Goal: Information Seeking & Learning: Learn about a topic

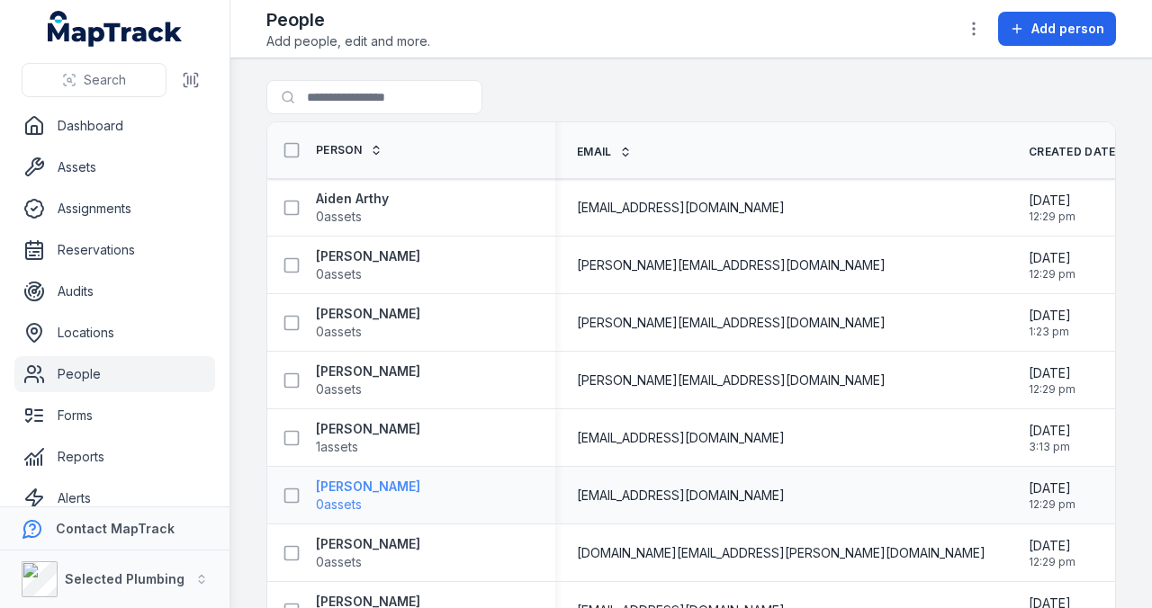
click at [362, 484] on strong "[PERSON_NAME]" at bounding box center [368, 487] width 104 height 18
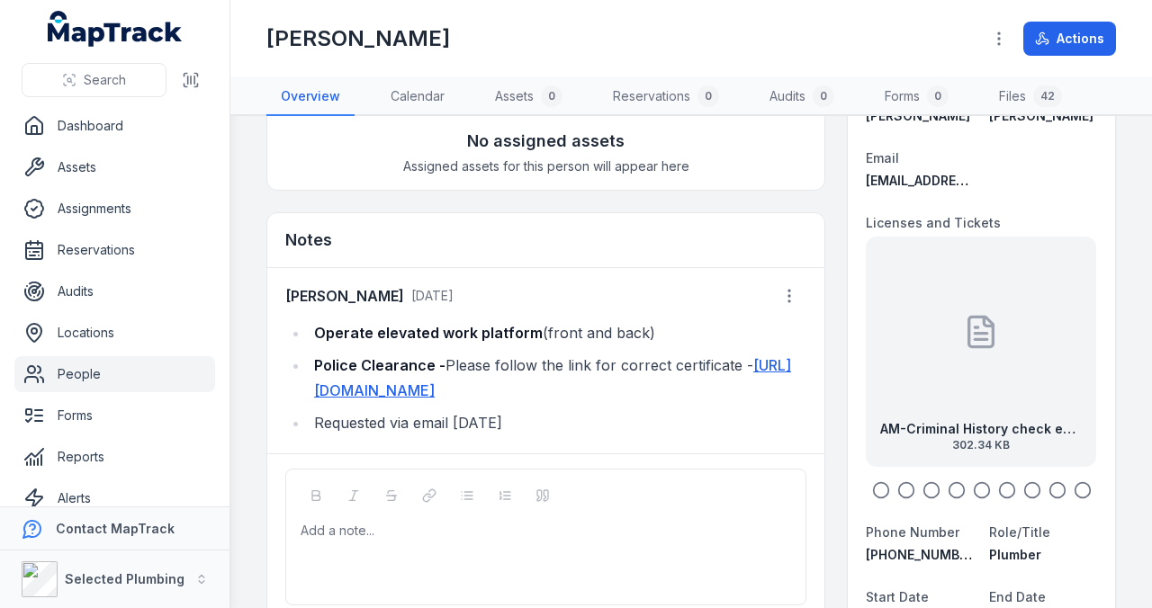
scroll to position [120, 0]
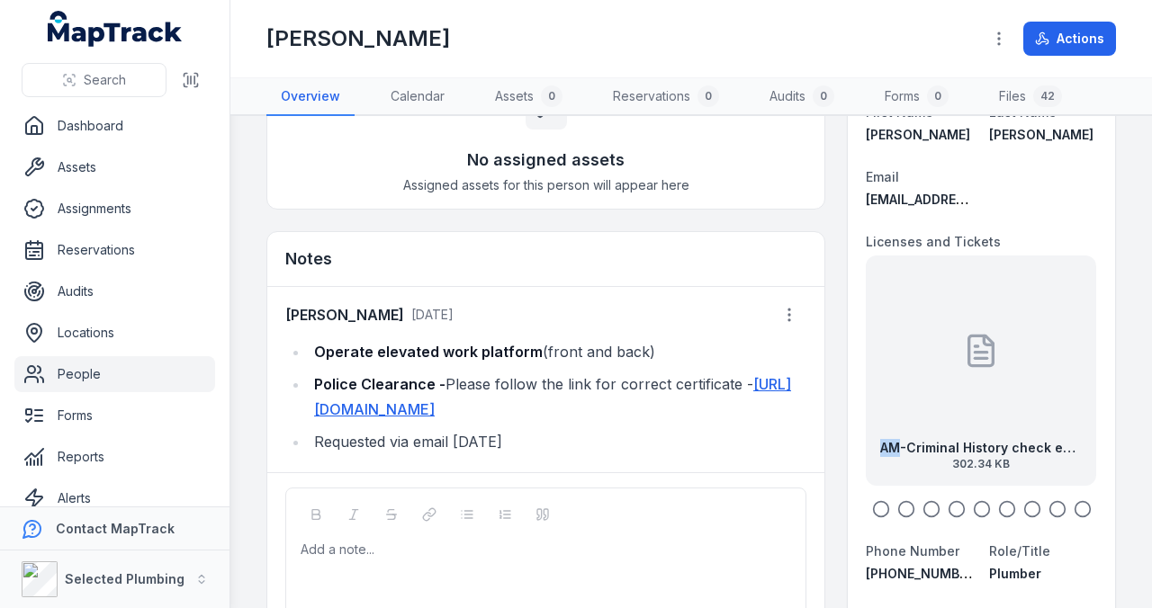
drag, startPoint x: 897, startPoint y: 410, endPoint x: 1005, endPoint y: 414, distance: 109.0
click at [1005, 414] on div "AM-Criminal History check exp [DATE] 302.34 KB" at bounding box center [981, 371] width 230 height 230
drag, startPoint x: 1001, startPoint y: 409, endPoint x: 973, endPoint y: 409, distance: 27.9
click at [975, 409] on div "AM-Criminal History check exp [DATE] 302.34 KB" at bounding box center [981, 371] width 230 height 230
drag, startPoint x: 1008, startPoint y: 411, endPoint x: 951, endPoint y: 400, distance: 58.8
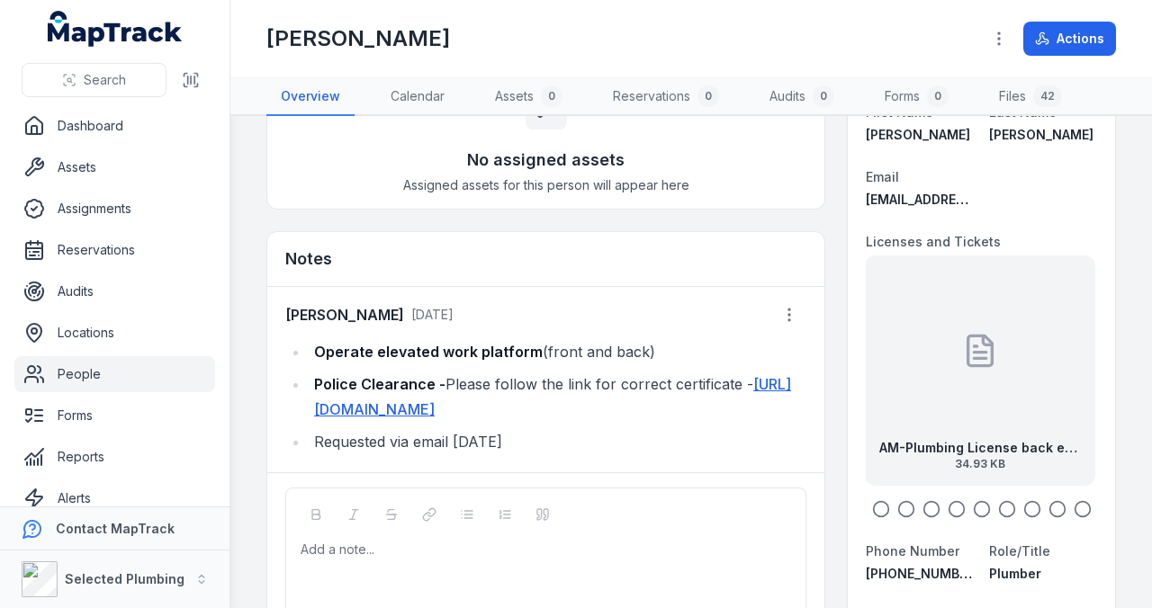
click at [954, 400] on div "AM-Plumbing License back exp [DATE] 34.93 KB" at bounding box center [980, 371] width 230 height 230
drag, startPoint x: 992, startPoint y: 405, endPoint x: 960, endPoint y: 403, distance: 32.5
click at [964, 403] on div "AM-Plumbing License front exp [DATE] 32.57 KB" at bounding box center [980, 371] width 230 height 230
drag, startPoint x: 997, startPoint y: 407, endPoint x: 947, endPoint y: 405, distance: 50.4
click at [956, 405] on div "AM-Drivers License back exp [DATE] 65.13 KB" at bounding box center [980, 371] width 230 height 230
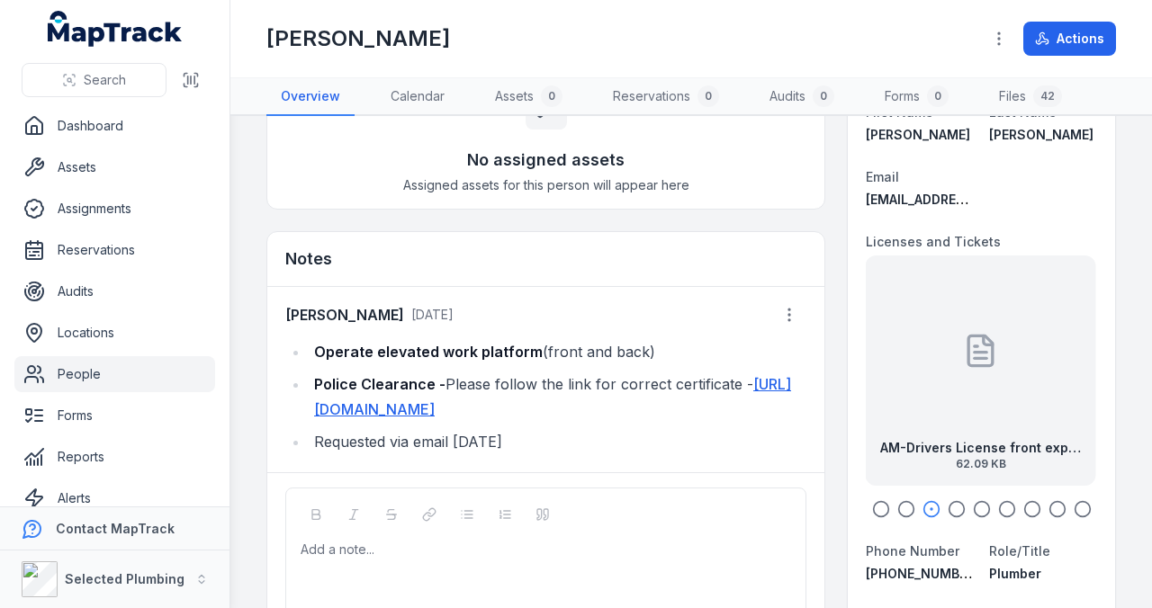
drag, startPoint x: 992, startPoint y: 405, endPoint x: 945, endPoint y: 405, distance: 46.8
click at [963, 405] on div at bounding box center [981, 351] width 36 height 162
drag, startPoint x: 986, startPoint y: 405, endPoint x: 947, endPoint y: 404, distance: 38.7
click at [962, 404] on div at bounding box center [980, 351] width 36 height 162
drag, startPoint x: 993, startPoint y: 405, endPoint x: 926, endPoint y: 398, distance: 67.0
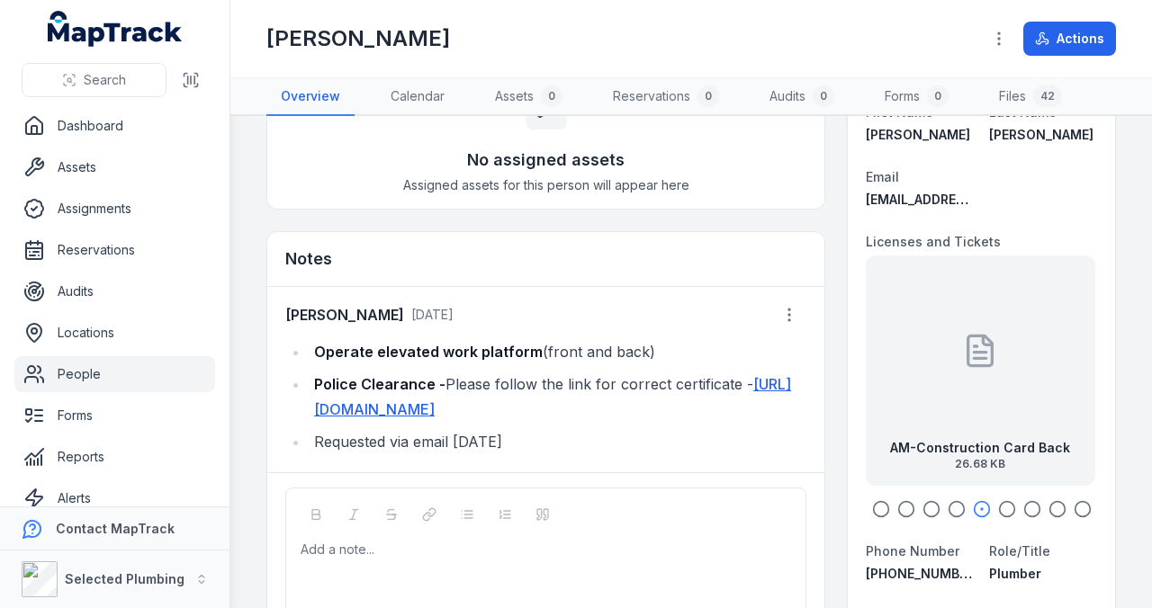
click at [926, 398] on div "AM-Construction Card Back 26.68 KB" at bounding box center [980, 371] width 230 height 230
drag, startPoint x: 971, startPoint y: 401, endPoint x: 909, endPoint y: 396, distance: 62.3
click at [913, 397] on div "AM-Excavator & Skid Steer Loader SOA front 26.95 KB" at bounding box center [980, 371] width 230 height 230
drag, startPoint x: 960, startPoint y: 401, endPoint x: 891, endPoint y: 400, distance: 69.3
click at [891, 400] on div "AM-Excavator & Skid Steer Loader SOA front 26.95 KB" at bounding box center [948, 371] width 230 height 230
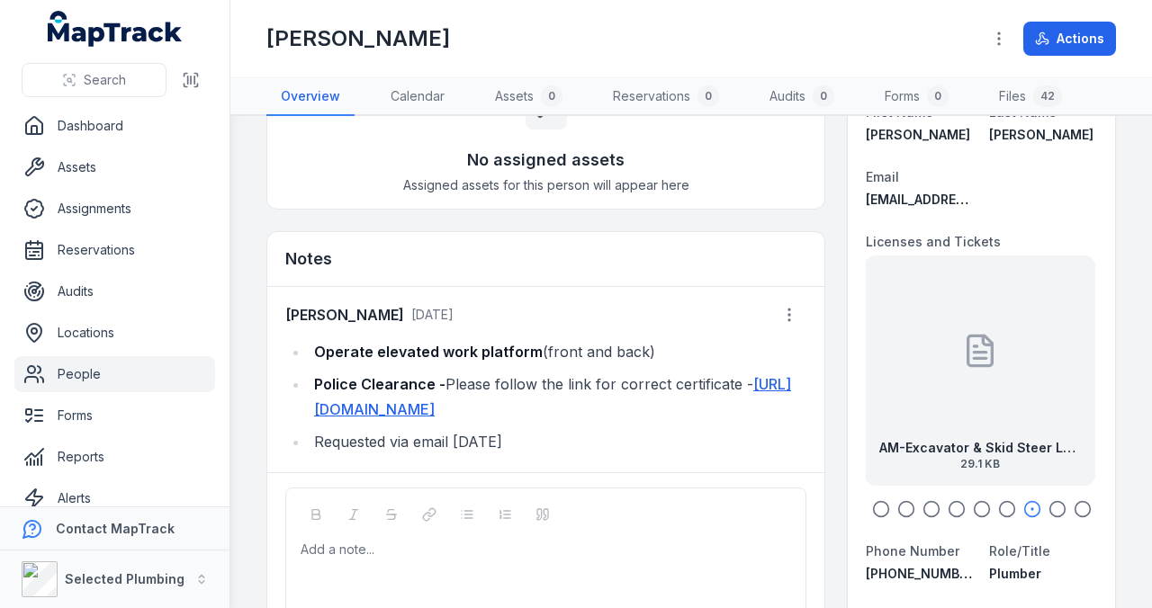
drag, startPoint x: 960, startPoint y: 403, endPoint x: 878, endPoint y: 401, distance: 81.1
click at [887, 401] on div "AM-Excavator & Skid Steer Loader SOA Back 29.1 KB" at bounding box center [980, 371] width 230 height 230
drag, startPoint x: 957, startPoint y: 405, endPoint x: 834, endPoint y: 398, distance: 122.6
click at [1026, 407] on div "AM-Gas License back exp [DATE] 20.64 KB" at bounding box center [980, 371] width 230 height 230
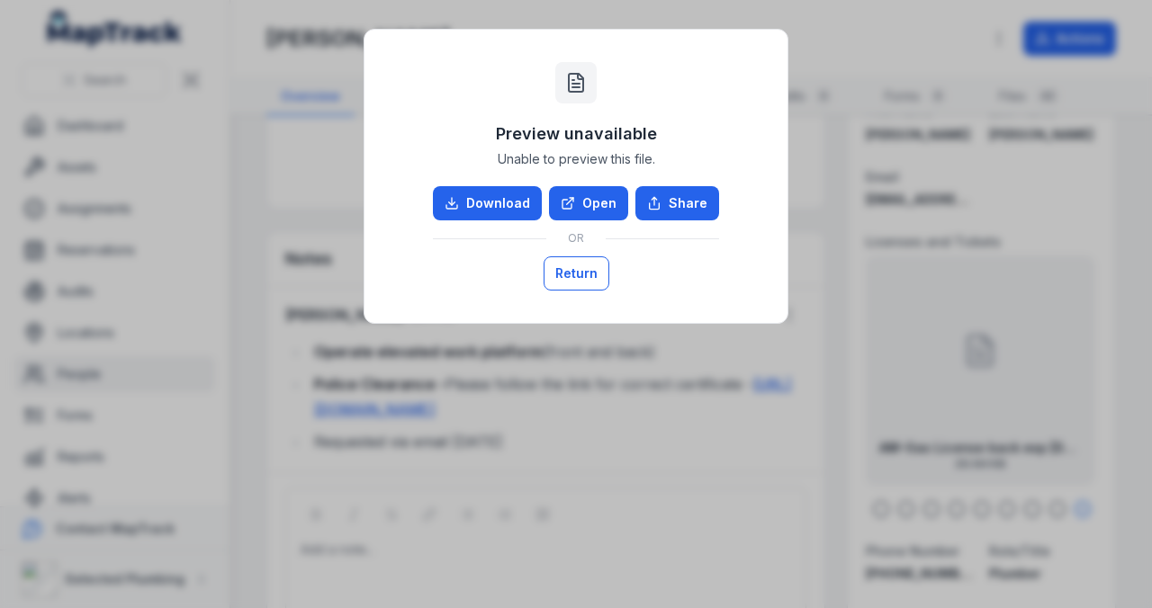
click at [581, 275] on button "Return" at bounding box center [577, 274] width 66 height 34
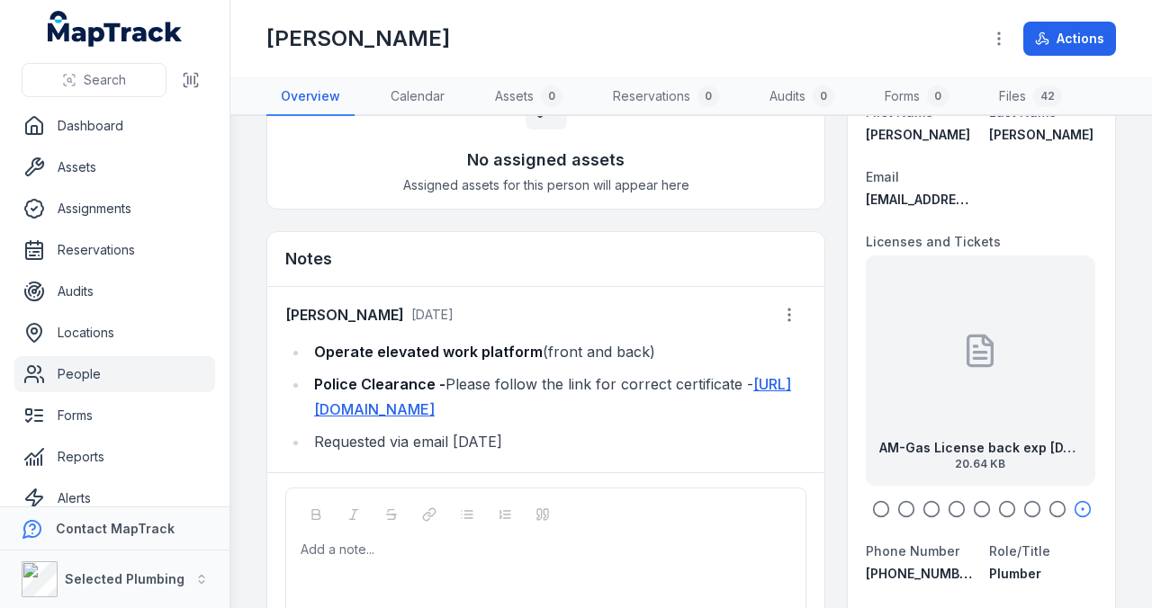
drag, startPoint x: 1035, startPoint y: 385, endPoint x: 970, endPoint y: 385, distance: 64.8
click at [972, 385] on div "AM-Gas License back exp [DATE] 20.64 KB" at bounding box center [980, 371] width 230 height 230
drag, startPoint x: 1041, startPoint y: 378, endPoint x: 934, endPoint y: 377, distance: 107.1
click at [939, 377] on div "AM-Gas License front exp [DATE] 23.9 KB" at bounding box center [970, 371] width 230 height 230
click at [875, 510] on icon "button" at bounding box center [881, 509] width 18 height 18
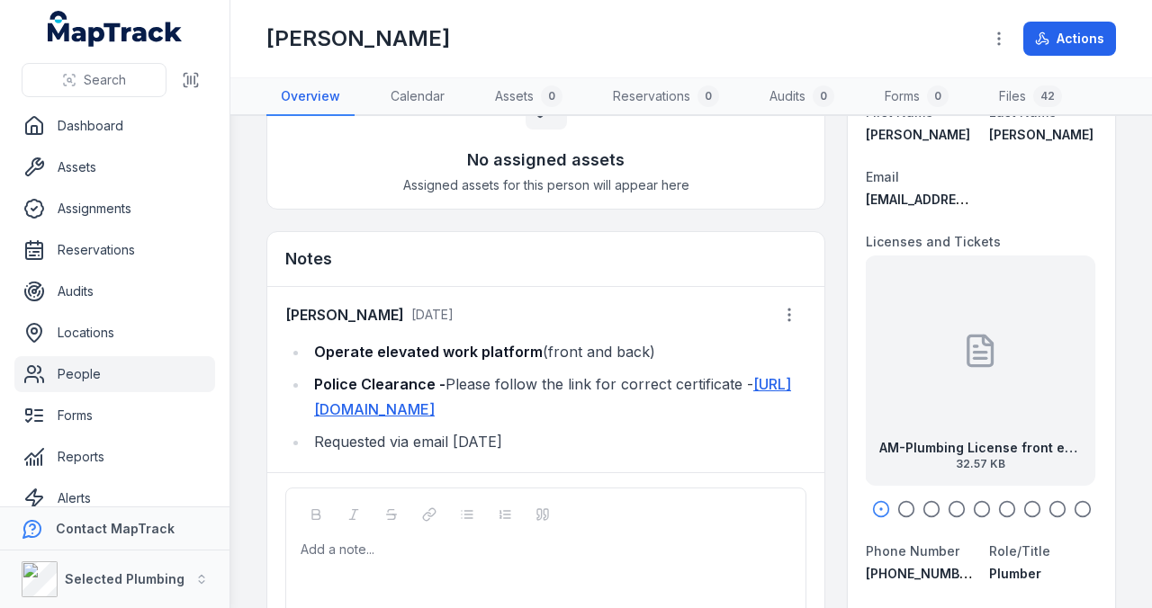
drag, startPoint x: 993, startPoint y: 379, endPoint x: 1089, endPoint y: 373, distance: 96.5
click at [1075, 375] on div "AM-Plumbing License front exp [DATE] 32.57 KB" at bounding box center [980, 371] width 230 height 230
drag, startPoint x: 970, startPoint y: 390, endPoint x: 1084, endPoint y: 382, distance: 113.7
click at [1080, 383] on div "AM-Plumbing License back exp [DATE] 34.93 KB" at bounding box center [981, 371] width 230 height 230
drag, startPoint x: 941, startPoint y: 396, endPoint x: 1050, endPoint y: 385, distance: 109.4
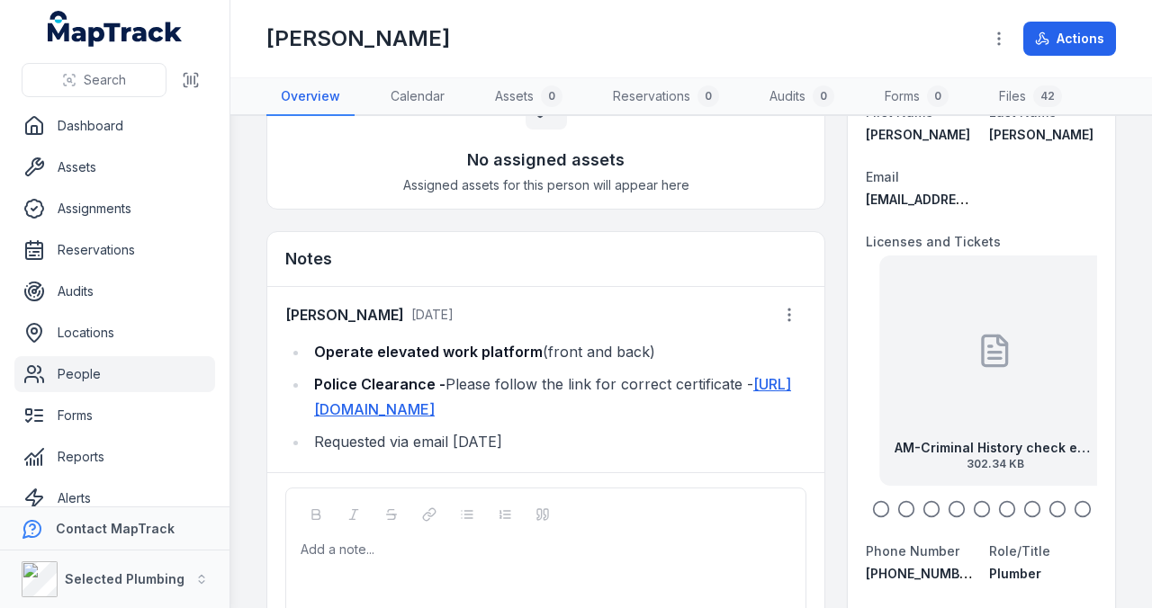
click at [1028, 387] on div "AM-Criminal History check exp [DATE] 302.34 KB" at bounding box center [995, 371] width 230 height 230
click at [1010, 388] on div "AM-Criminal History check exp [DATE] 302.34 KB" at bounding box center [981, 371] width 230 height 230
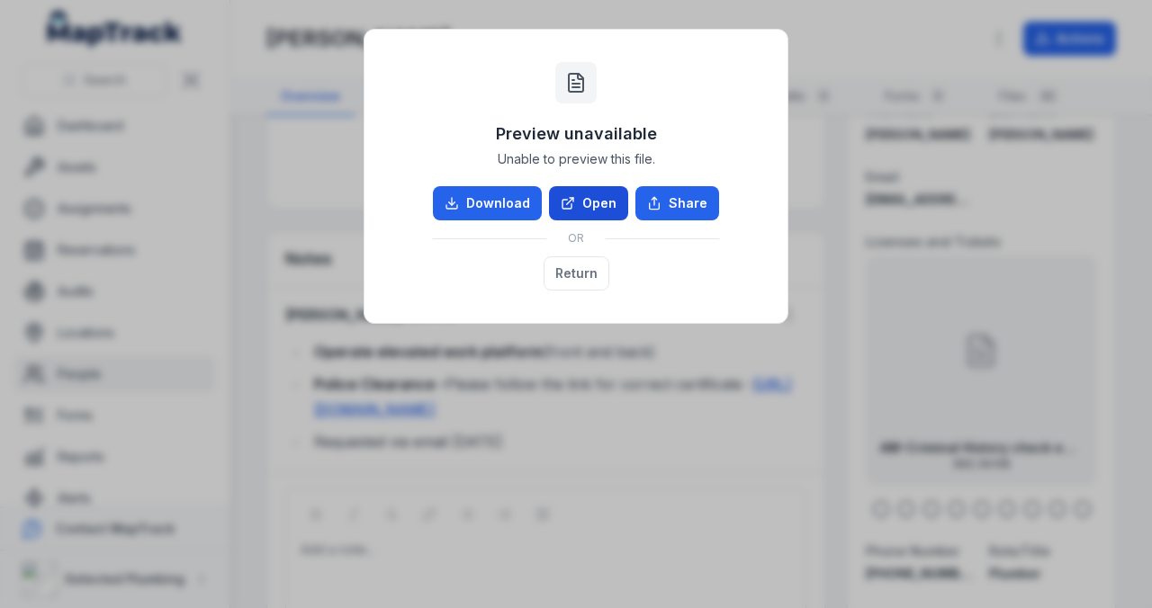
click at [590, 205] on link "Open" at bounding box center [588, 203] width 79 height 34
click at [565, 265] on button "Return" at bounding box center [577, 274] width 66 height 34
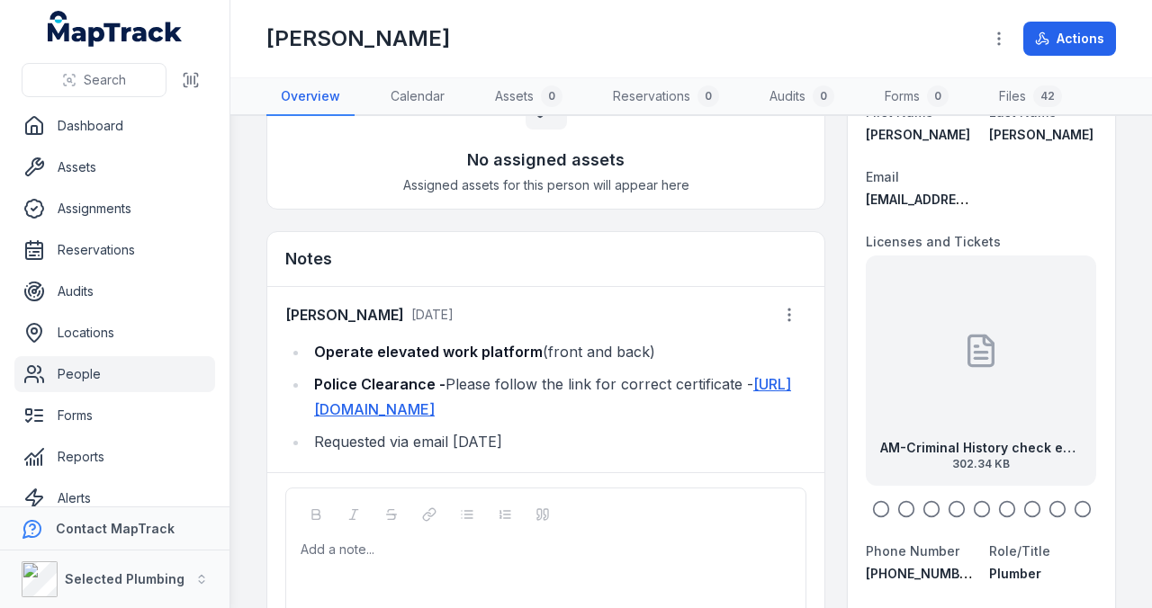
click at [737, 333] on div "[PERSON_NAME] [DATE] Operate elevated work platform (front and back) Police Cle…" at bounding box center [545, 380] width 521 height 164
click at [527, 455] on li "Requested via email [DATE]" at bounding box center [558, 441] width 498 height 25
click at [787, 311] on icon "button" at bounding box center [789, 315] width 18 height 18
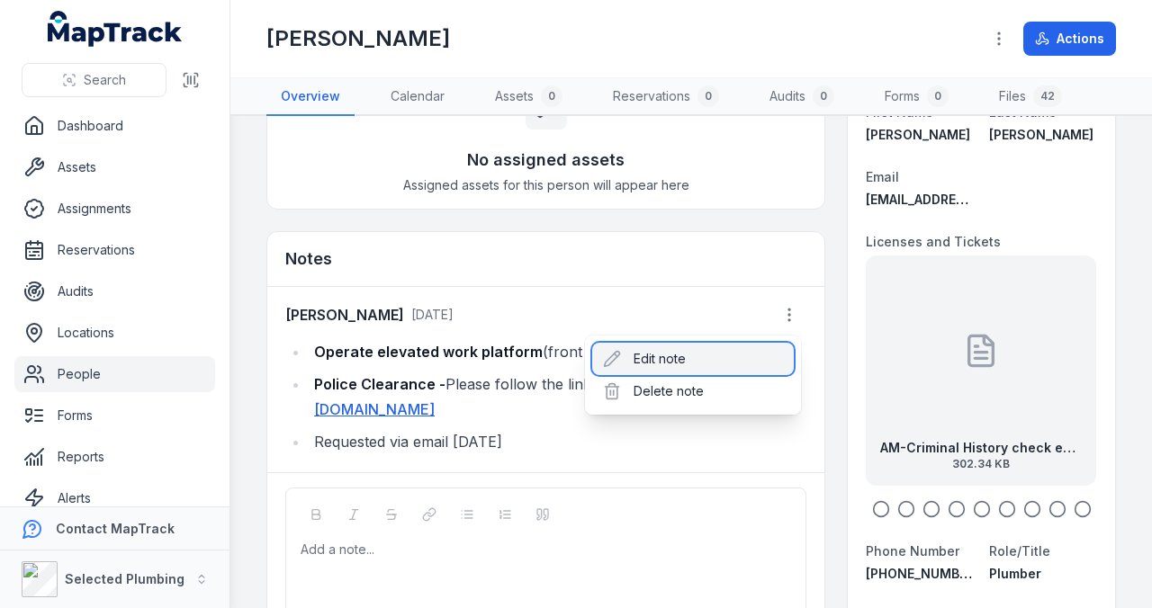
click at [682, 360] on div "Edit note" at bounding box center [693, 359] width 202 height 32
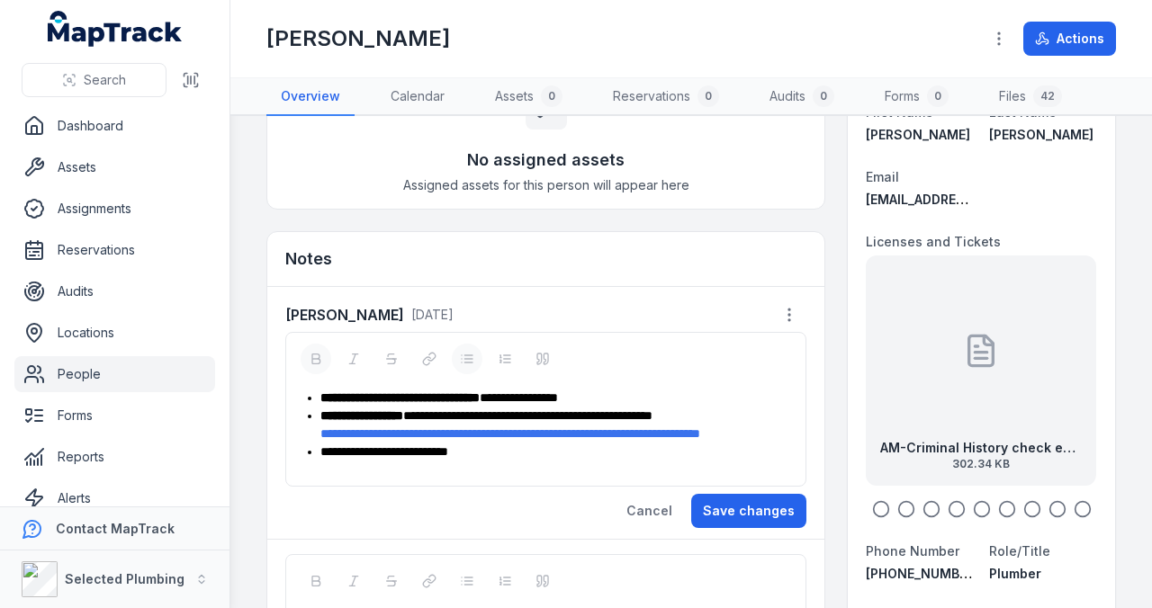
click at [511, 459] on div "**********" at bounding box center [555, 452] width 471 height 18
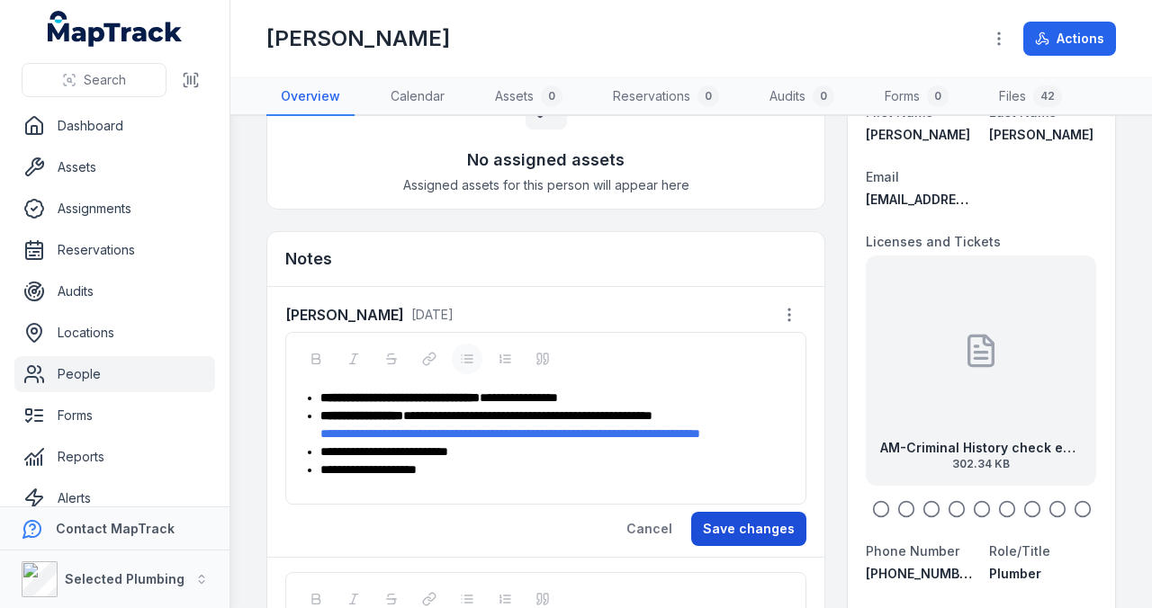
click at [729, 536] on button "Save changes" at bounding box center [748, 529] width 115 height 34
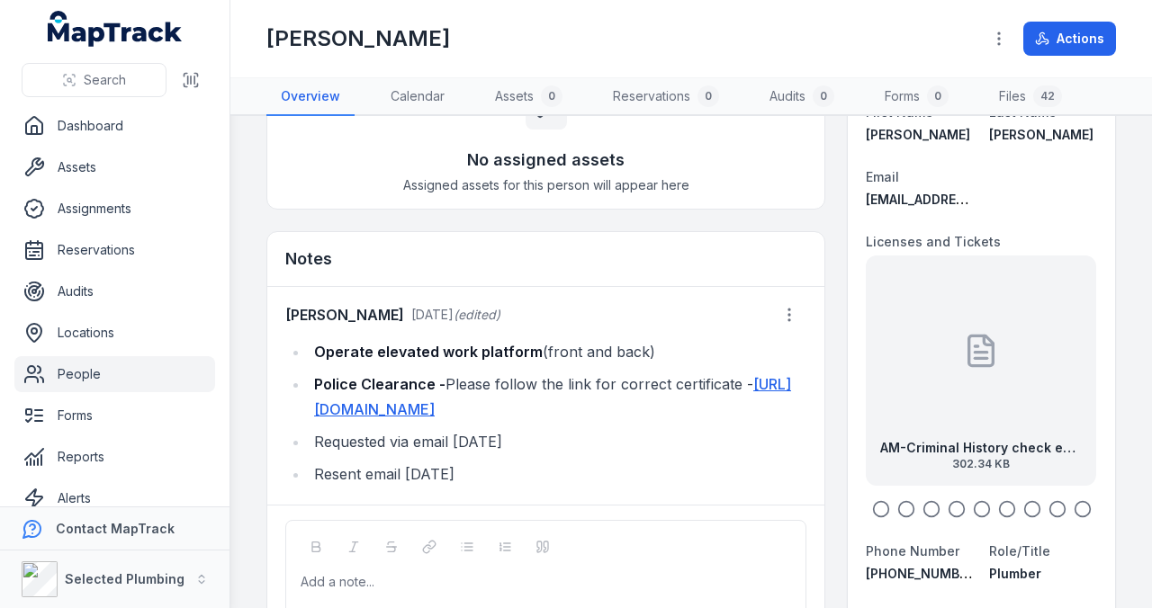
click at [76, 370] on link "People" at bounding box center [114, 374] width 201 height 36
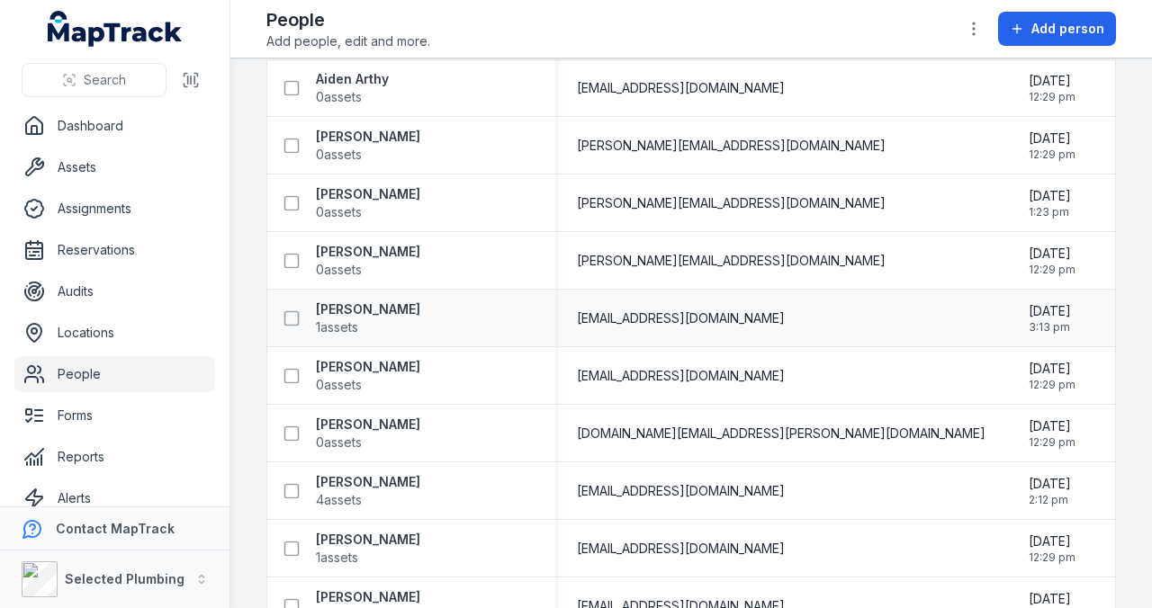
scroll to position [180, 0]
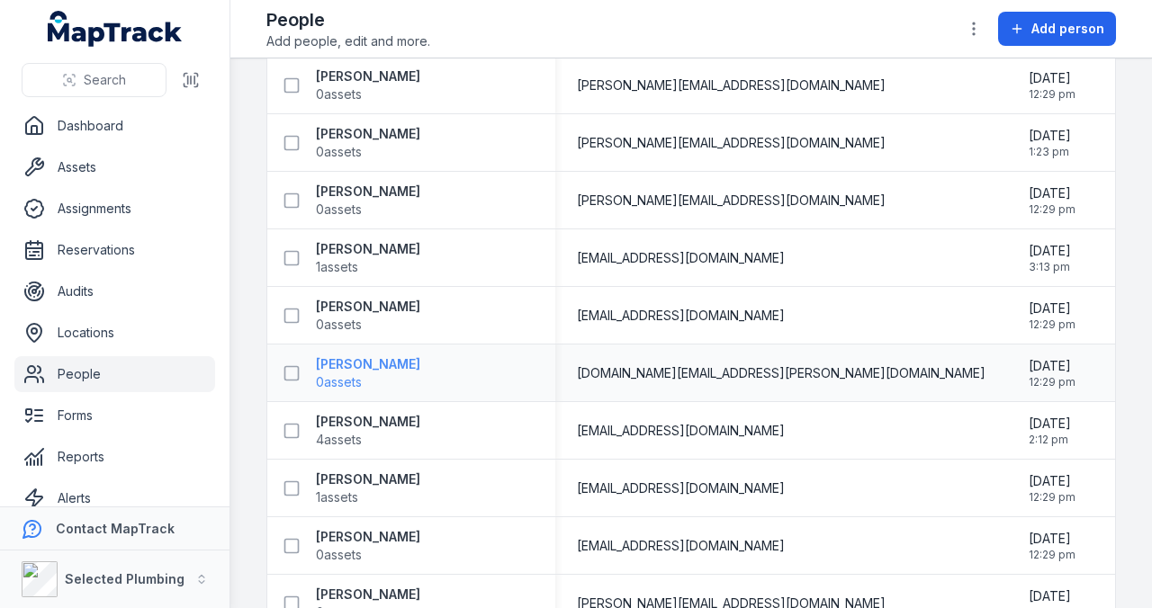
click at [362, 365] on strong "[PERSON_NAME]" at bounding box center [368, 365] width 104 height 18
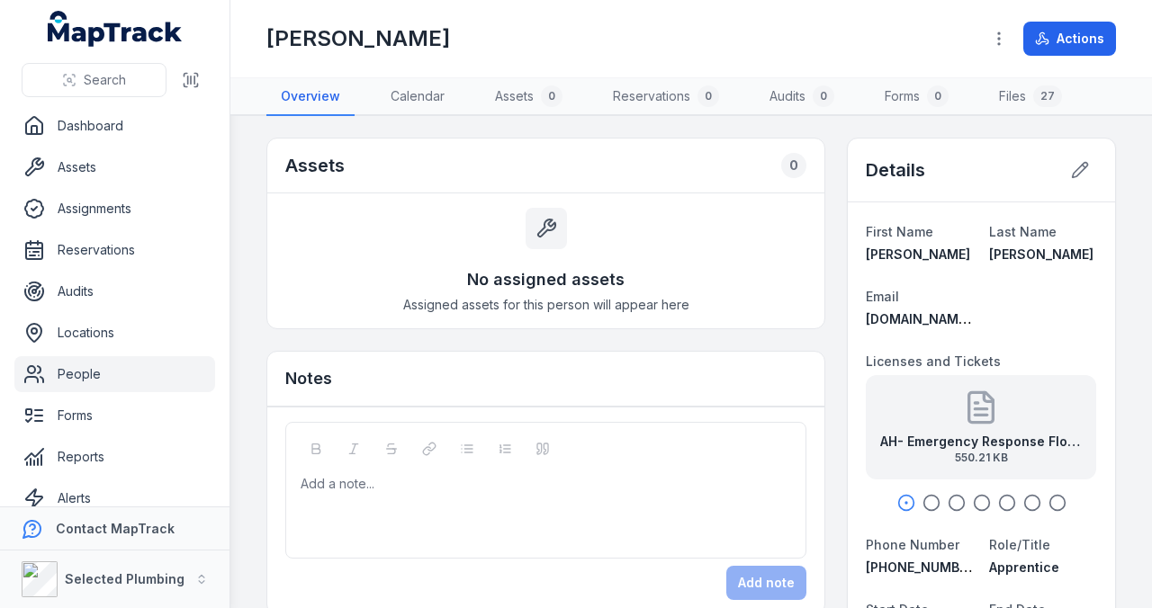
click at [937, 459] on span "550.21 KB" at bounding box center [981, 458] width 202 height 14
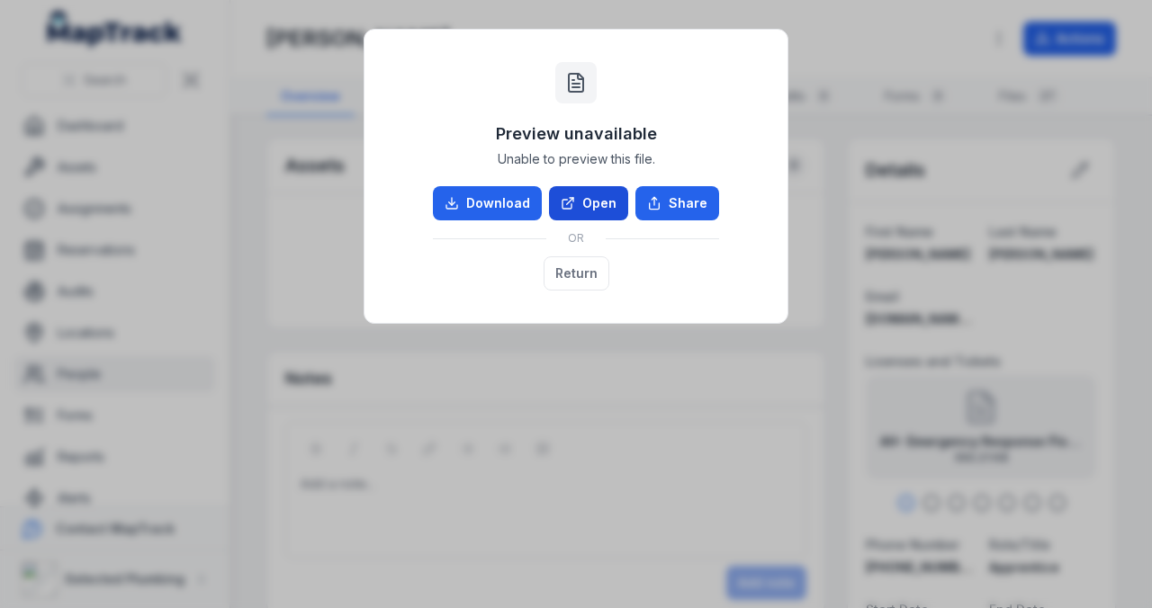
click at [584, 206] on link "Open" at bounding box center [588, 203] width 79 height 34
click at [563, 281] on button "Return" at bounding box center [577, 274] width 66 height 34
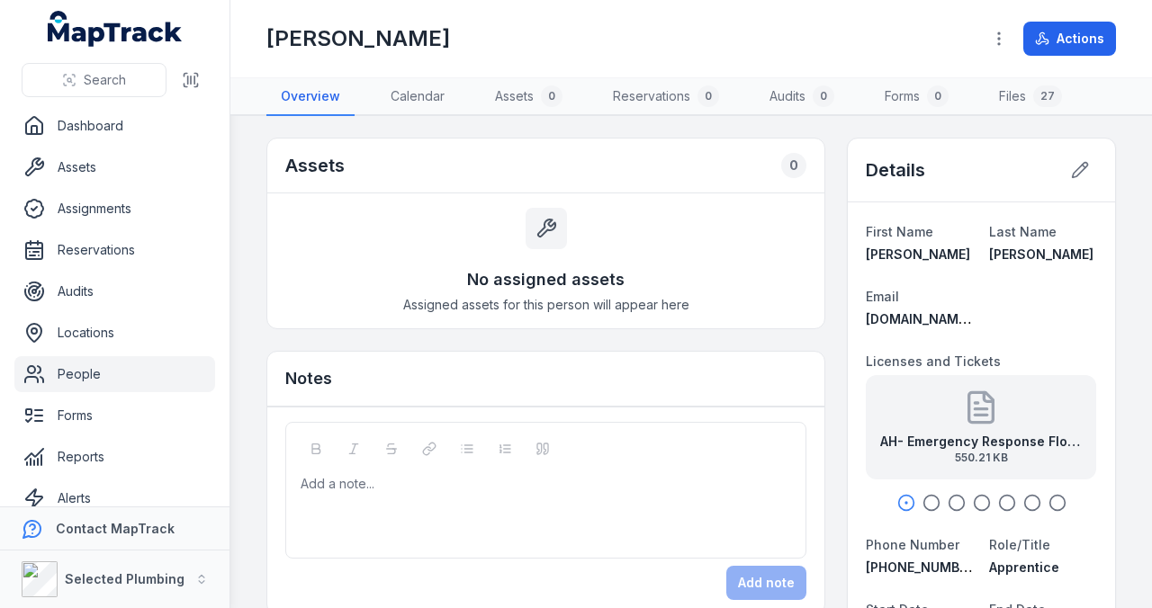
click at [925, 497] on icon "button" at bounding box center [932, 503] width 18 height 18
click at [952, 498] on icon "button" at bounding box center [957, 503] width 18 height 18
click at [981, 499] on circle "button" at bounding box center [981, 503] width 15 height 15
click at [1005, 500] on icon "button" at bounding box center [1007, 503] width 18 height 18
click at [1023, 499] on icon "button" at bounding box center [1032, 503] width 18 height 18
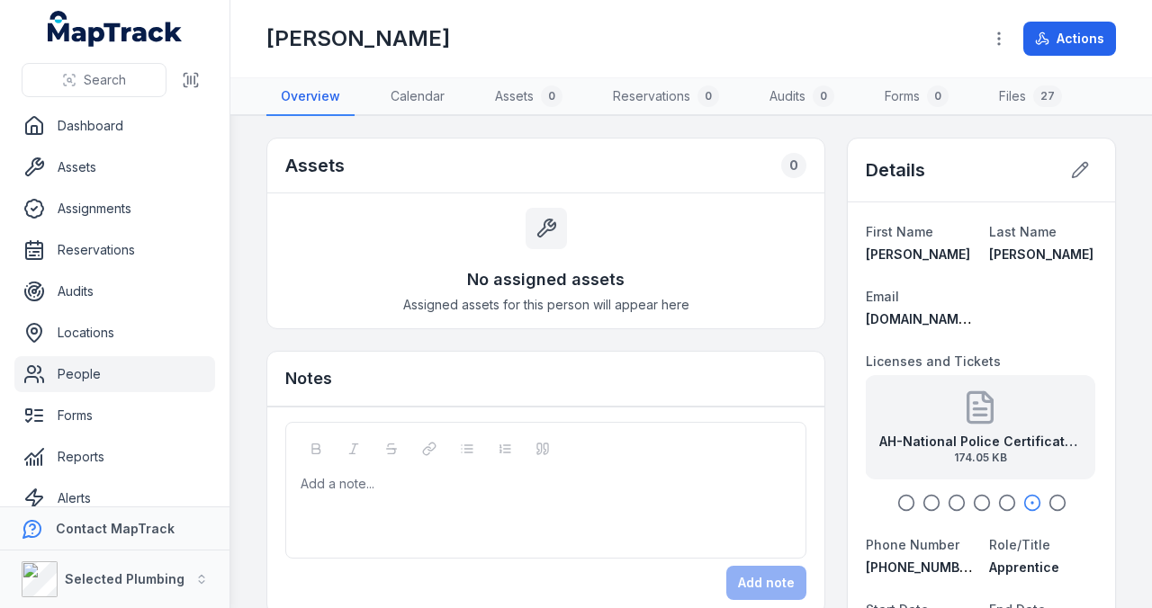
click at [1050, 498] on icon "button" at bounding box center [1058, 503] width 18 height 18
click at [70, 368] on link "People" at bounding box center [114, 374] width 201 height 36
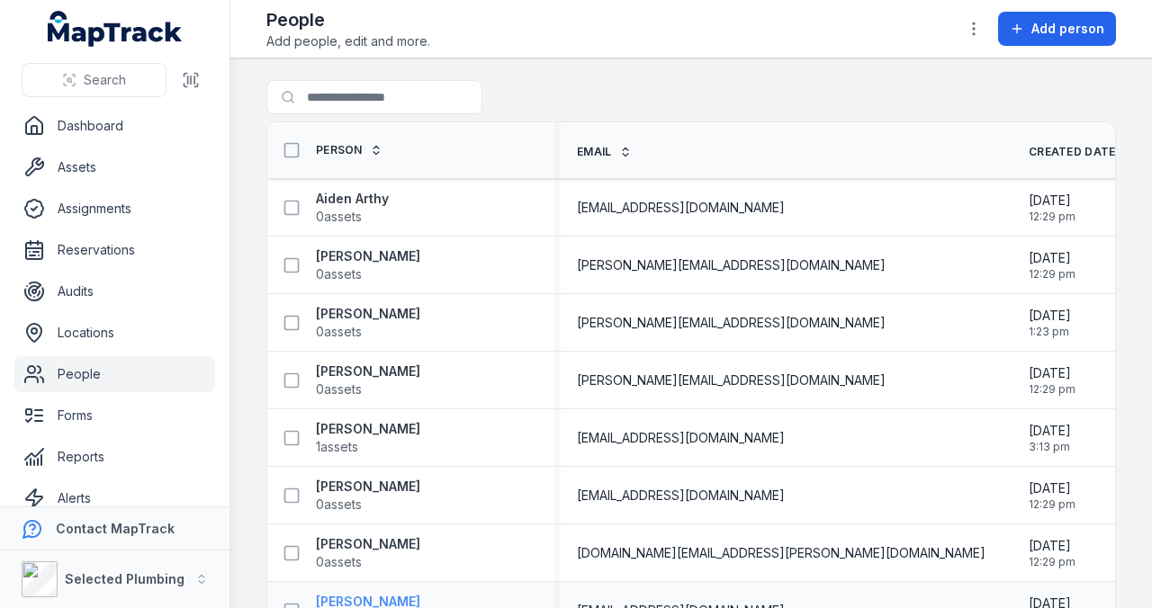
click at [392, 593] on strong "[PERSON_NAME]" at bounding box center [368, 602] width 104 height 18
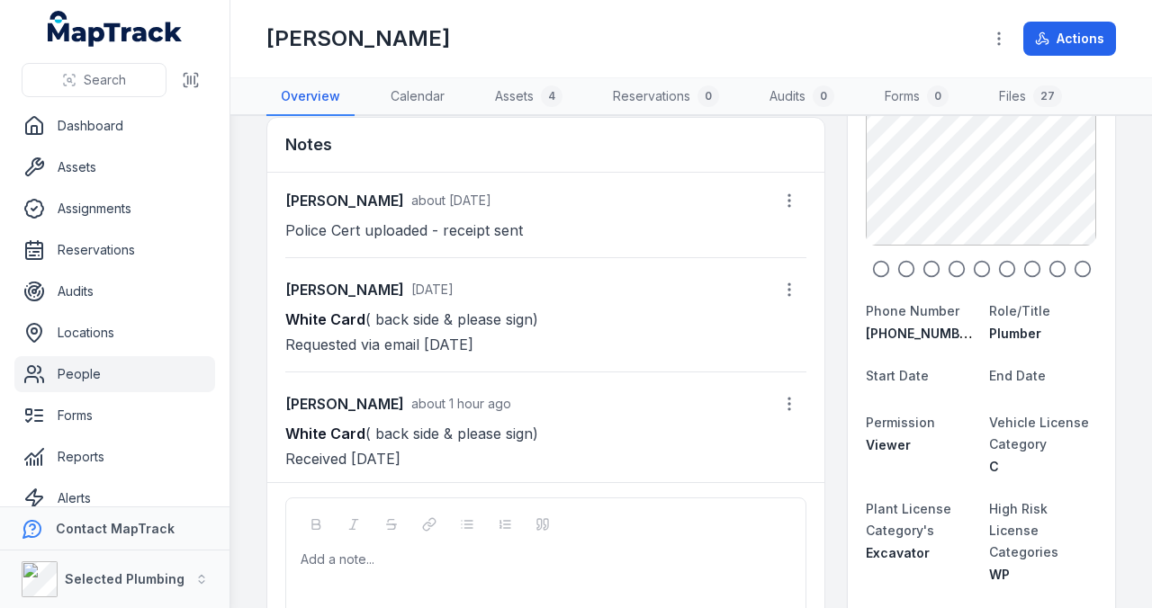
scroll to position [239, 0]
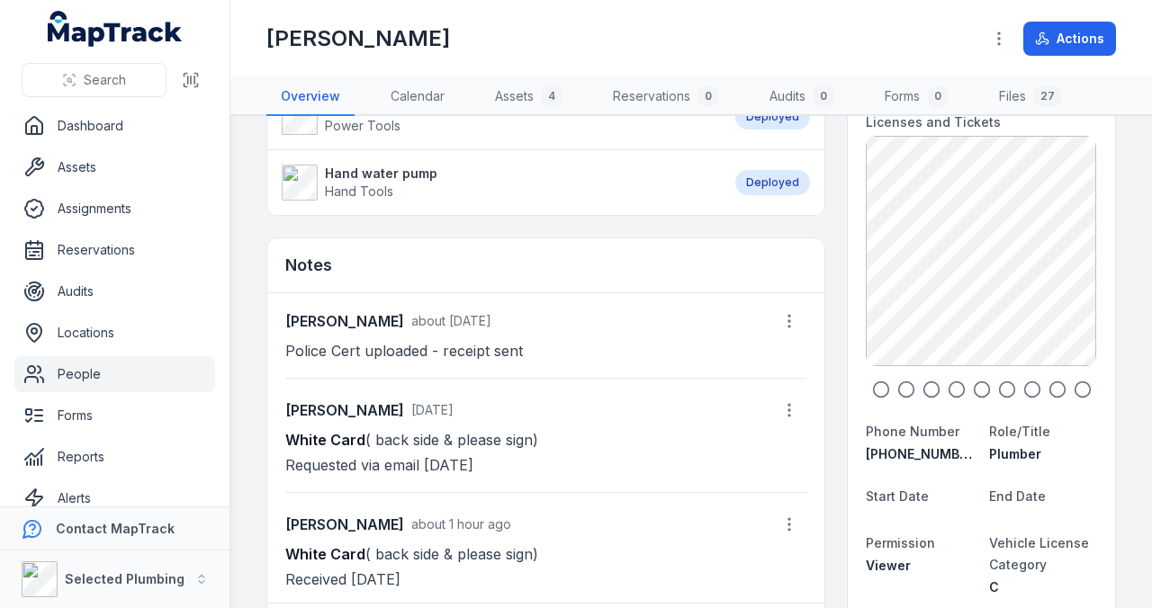
click at [76, 382] on link "People" at bounding box center [114, 374] width 201 height 36
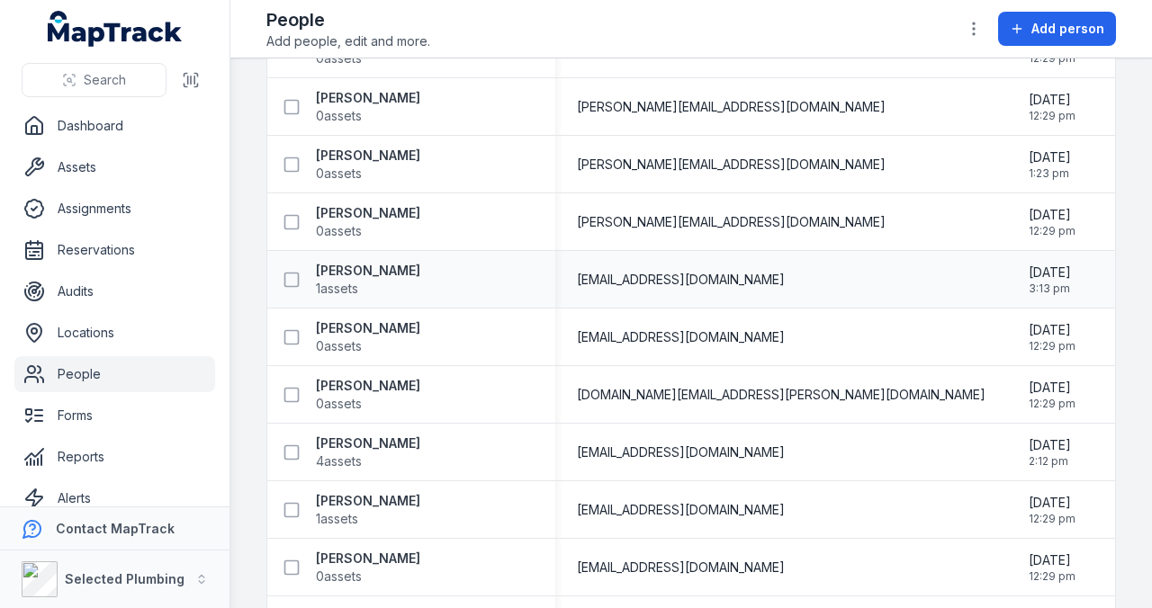
scroll to position [180, 0]
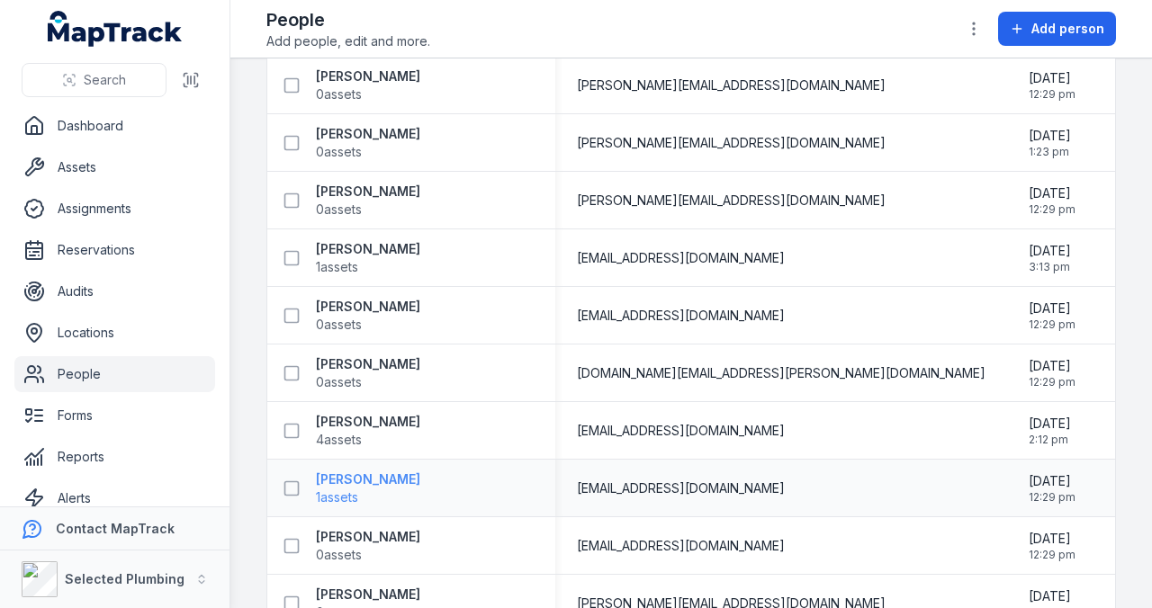
click at [371, 473] on strong "[PERSON_NAME]" at bounding box center [368, 480] width 104 height 18
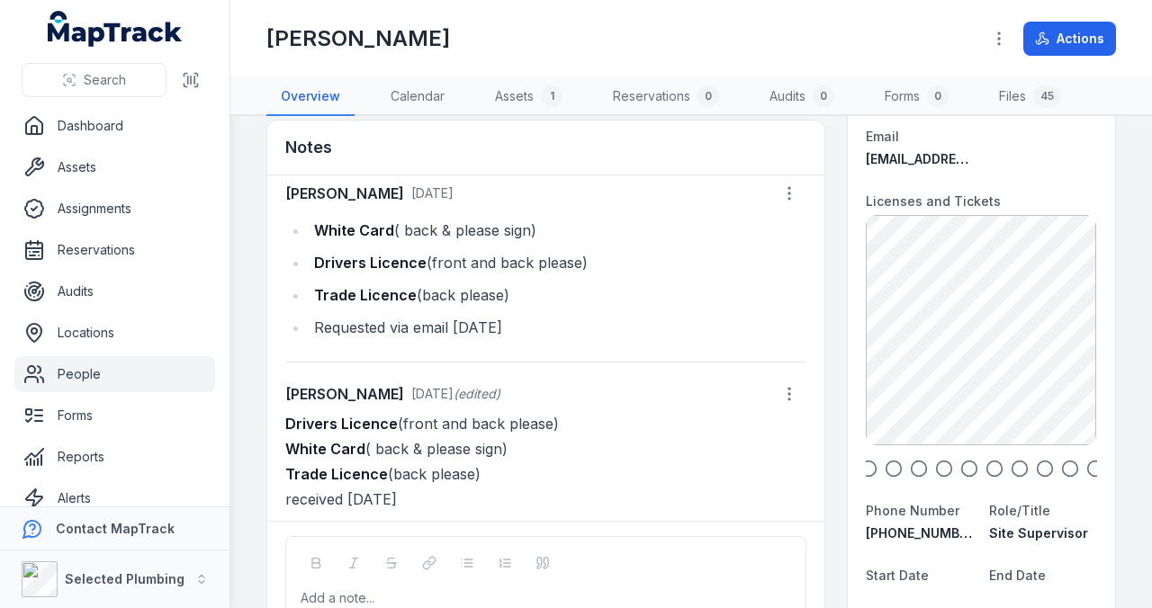
scroll to position [180, 0]
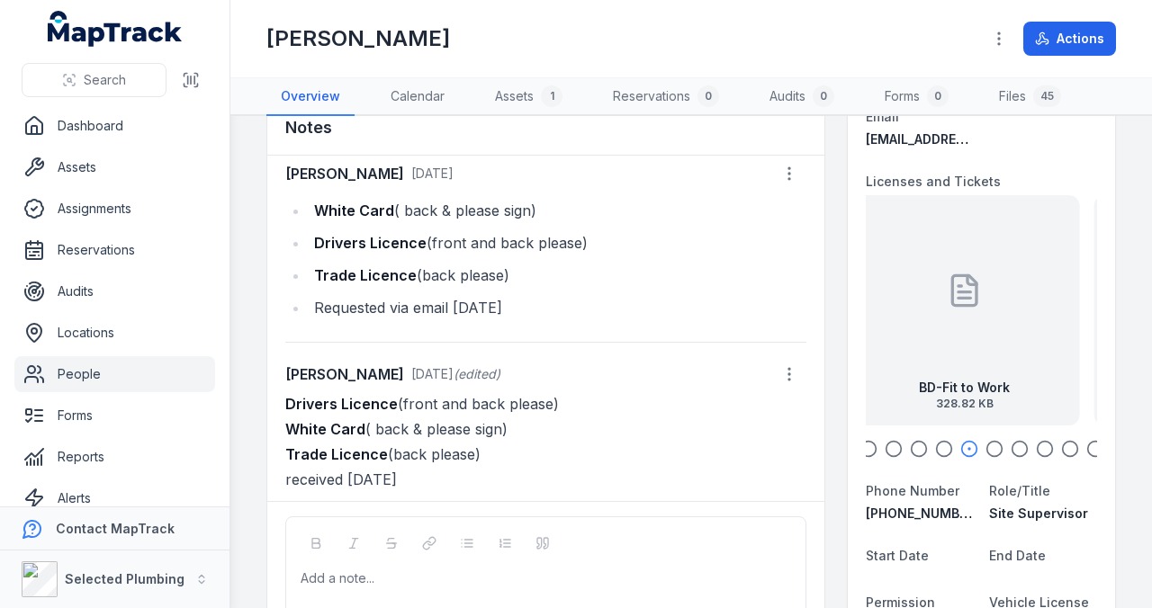
drag, startPoint x: 1013, startPoint y: 313, endPoint x: 882, endPoint y: 315, distance: 130.5
click at [891, 313] on div "BD-Fit to Work 328.82 KB" at bounding box center [965, 310] width 230 height 230
drag, startPoint x: 963, startPoint y: 315, endPoint x: 924, endPoint y: 319, distance: 39.8
click at [918, 319] on div "BD-Fit to Work 328.82 KB" at bounding box center [921, 310] width 230 height 230
drag, startPoint x: 1013, startPoint y: 319, endPoint x: 891, endPoint y: 316, distance: 121.5
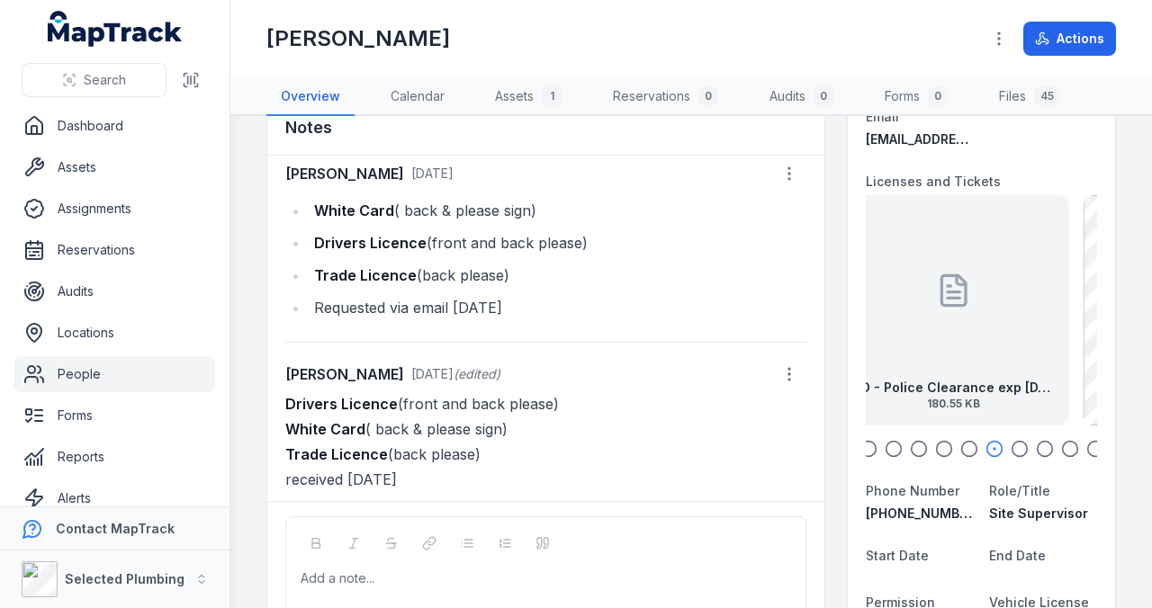
click at [891, 316] on div "BD - Police Clearance exp [DATE] 180.55 KB" at bounding box center [954, 310] width 230 height 230
drag, startPoint x: 1030, startPoint y: 323, endPoint x: 899, endPoint y: 323, distance: 130.5
click at [909, 323] on div "BD-Gas License back exp [DATE] 137.64 KB" at bounding box center [980, 310] width 230 height 230
drag, startPoint x: 1001, startPoint y: 327, endPoint x: 897, endPoint y: 325, distance: 104.4
click at [907, 325] on div "BD-Gas License front exp [DATE] 71.62 KB" at bounding box center [980, 310] width 230 height 230
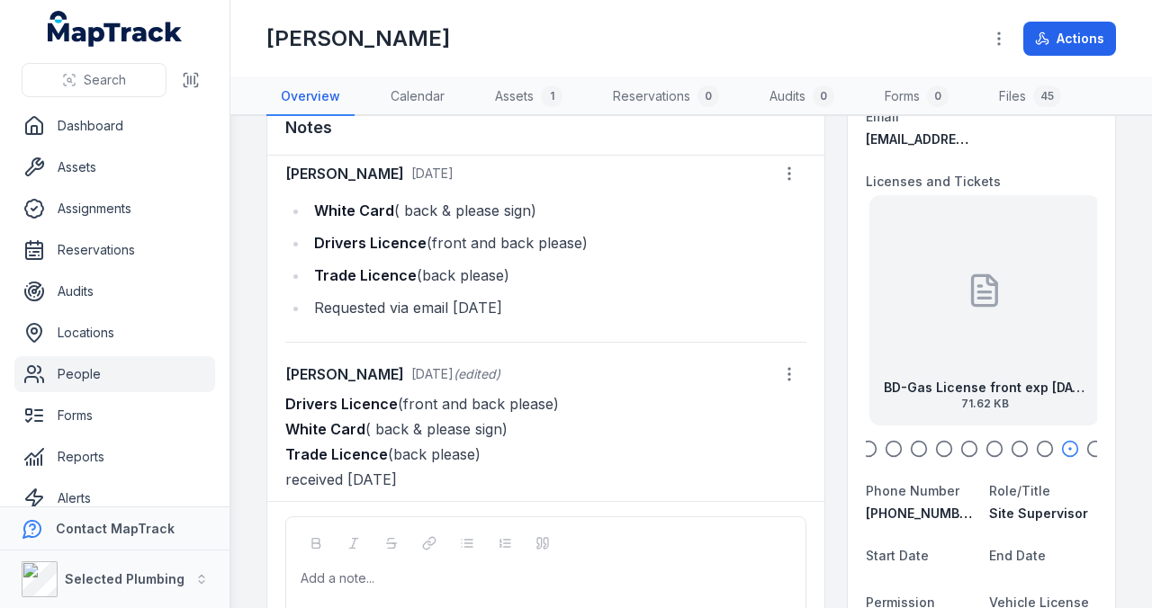
drag, startPoint x: 943, startPoint y: 329, endPoint x: 1009, endPoint y: 326, distance: 65.8
click at [1003, 327] on div "BD-Gas License front exp [DATE] 71.62 KB" at bounding box center [984, 310] width 230 height 230
drag, startPoint x: 945, startPoint y: 329, endPoint x: 1005, endPoint y: 329, distance: 60.3
click at [978, 329] on div "BD-Gas License back exp [DATE] 137.64 KB" at bounding box center [980, 310] width 230 height 230
drag, startPoint x: 951, startPoint y: 330, endPoint x: 1012, endPoint y: 327, distance: 60.4
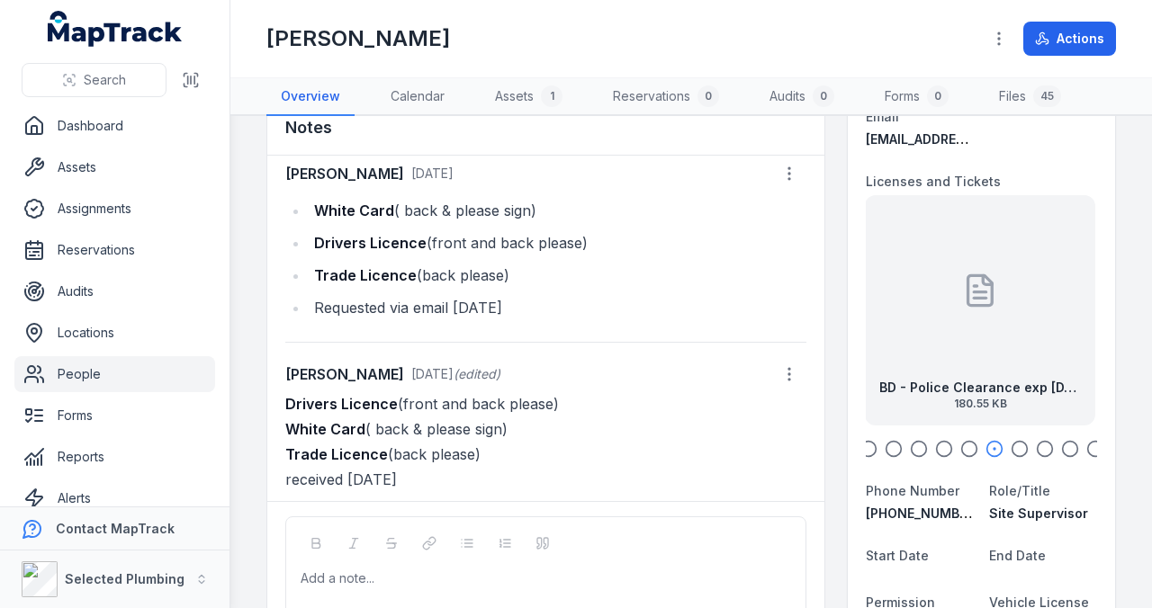
click at [993, 329] on div "BD - Police Clearance exp [DATE] 180.55 KB" at bounding box center [980, 310] width 230 height 230
drag, startPoint x: 956, startPoint y: 332, endPoint x: 1001, endPoint y: 329, distance: 45.1
click at [1001, 329] on div at bounding box center [1000, 291] width 36 height 162
